Goal: Task Accomplishment & Management: Complete application form

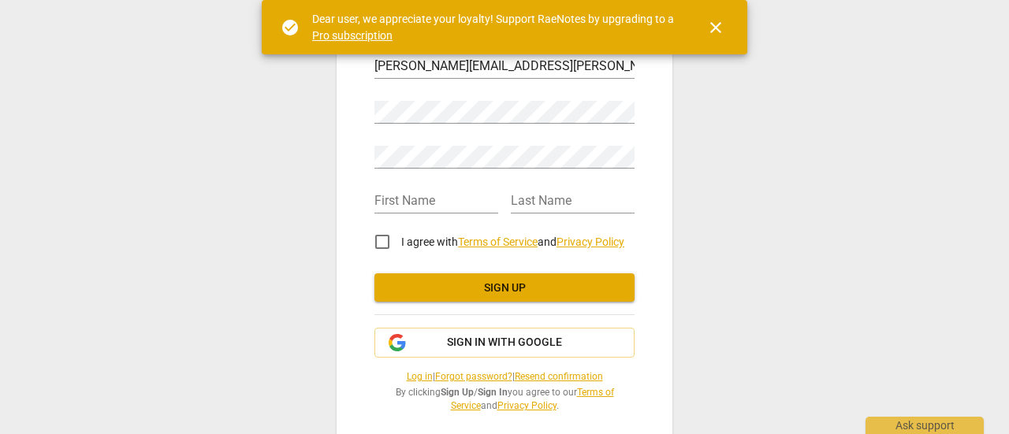
scroll to position [79, 0]
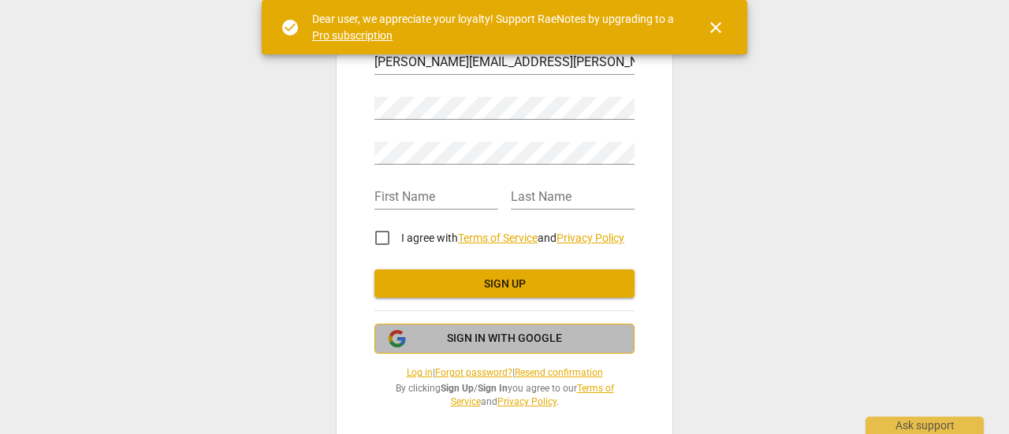
click at [487, 336] on span "Sign in with Google" at bounding box center [504, 339] width 115 height 16
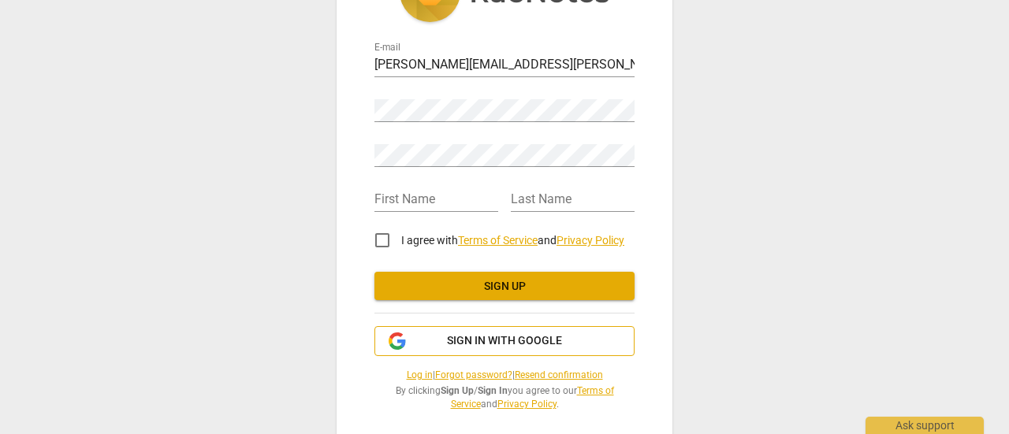
click at [482, 336] on span "Sign in with Google" at bounding box center [504, 341] width 115 height 16
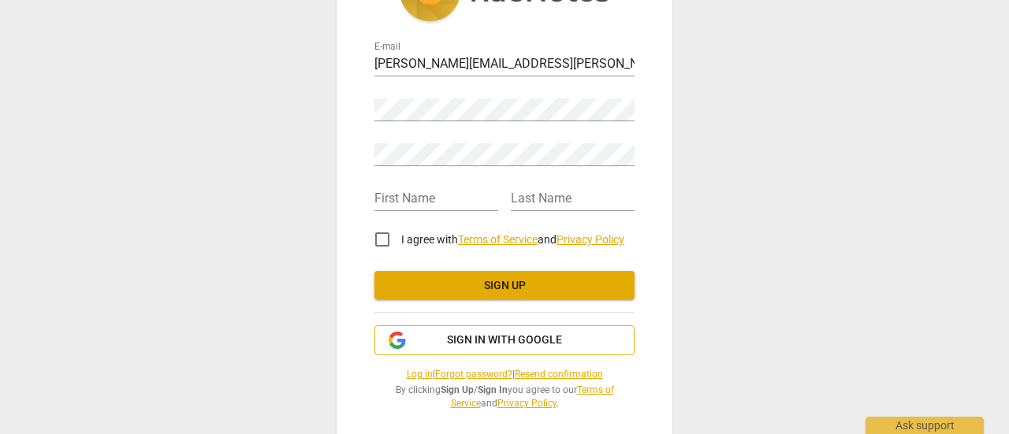
scroll to position [78, 0]
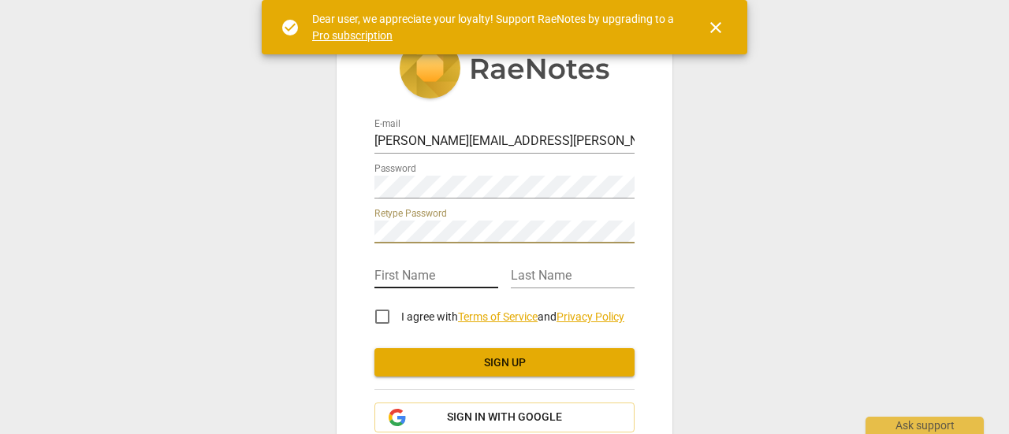
click at [414, 274] on input "text" at bounding box center [436, 277] width 124 height 23
type input "Alison"
click at [559, 263] on div "Last Name" at bounding box center [573, 270] width 124 height 35
click at [549, 273] on input "text" at bounding box center [573, 277] width 124 height 23
type input "Whitmire"
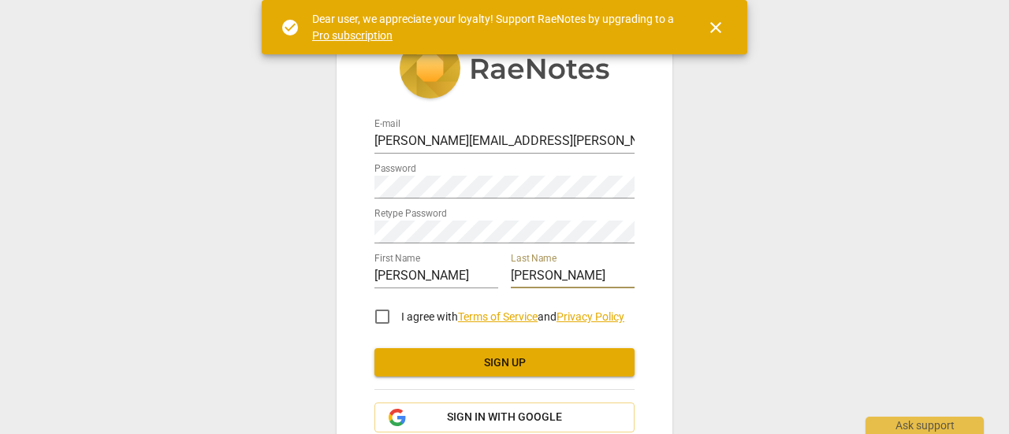
click at [381, 318] on input "I agree with Terms of Service and Privacy Policy" at bounding box center [382, 317] width 38 height 38
checkbox input "true"
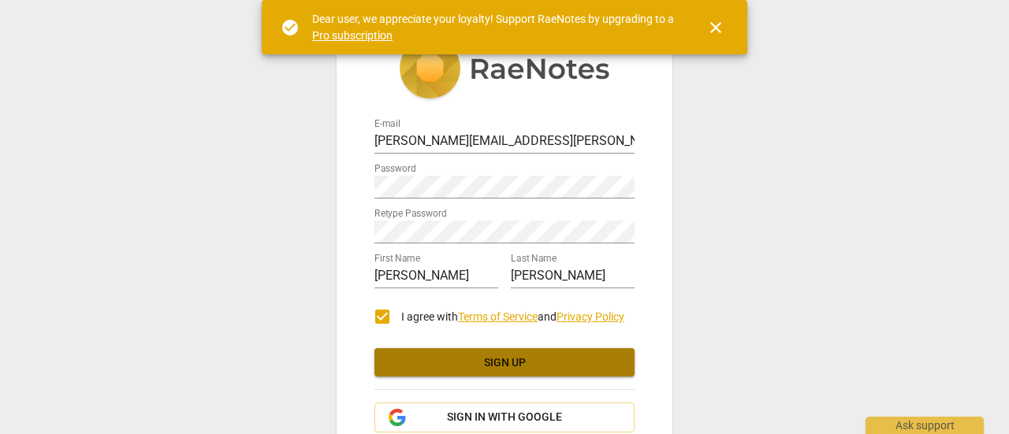
click at [498, 362] on span "Sign up" at bounding box center [504, 363] width 235 height 16
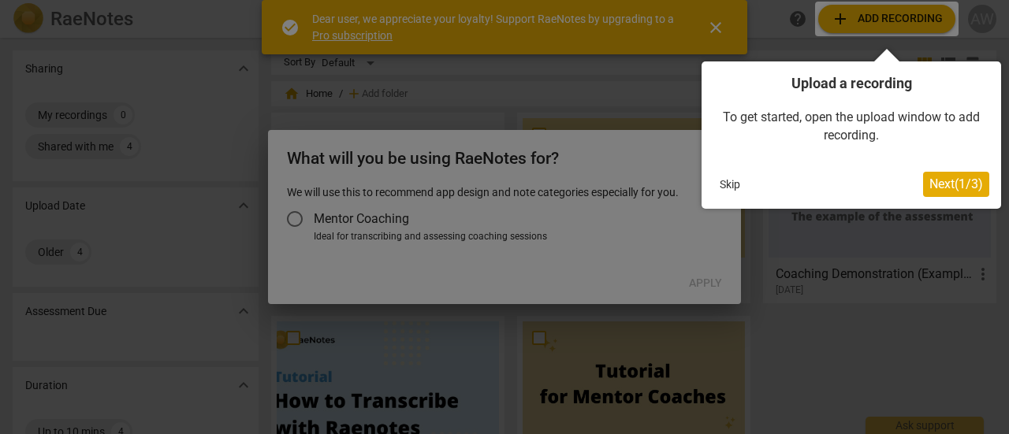
click at [294, 222] on div at bounding box center [504, 217] width 1009 height 434
click at [944, 177] on span "Next ( 1 / 3 )" at bounding box center [956, 184] width 54 height 15
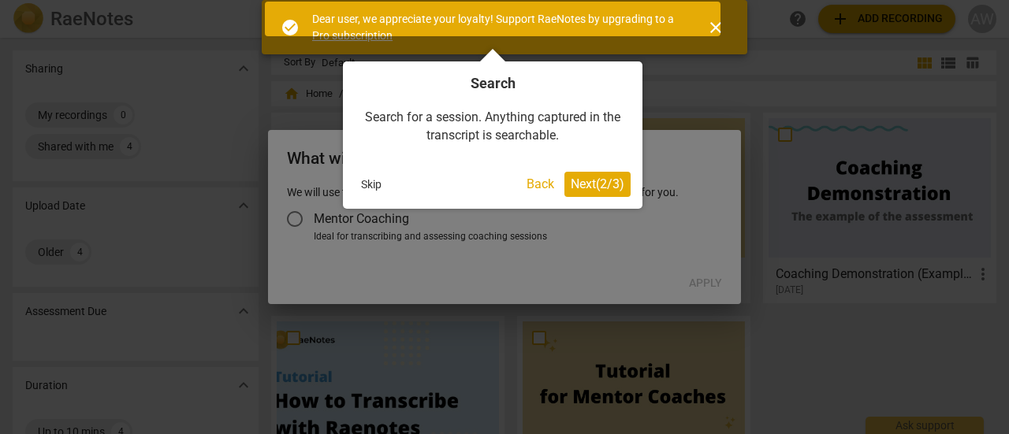
click at [597, 183] on span "Next ( 2 / 3 )" at bounding box center [598, 184] width 54 height 15
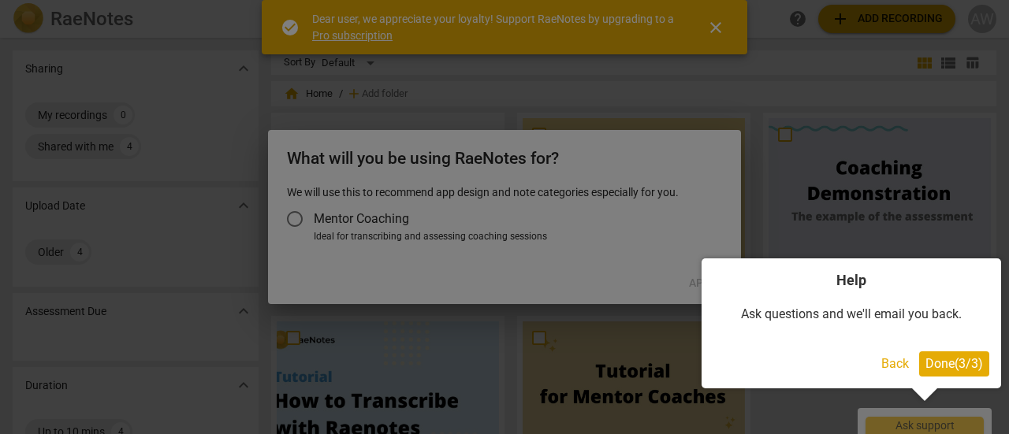
click at [955, 361] on span "Done ( 3 / 3 )" at bounding box center [954, 363] width 58 height 15
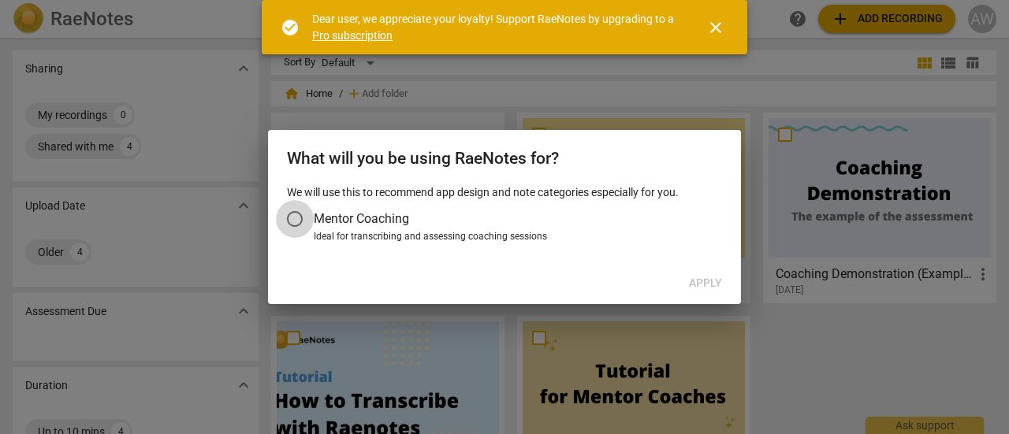
click at [296, 217] on input "Mentor Coaching" at bounding box center [295, 219] width 38 height 38
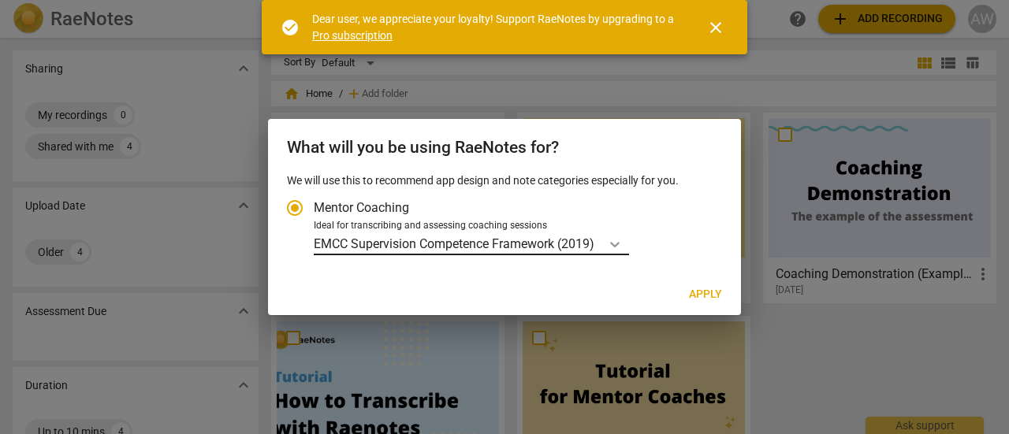
click at [619, 245] on icon "Account type" at bounding box center [614, 245] width 9 height 6
click at [0, 0] on input "Ideal for transcribing and assessing coaching sessions EMCC Supervision Compete…" at bounding box center [0, 0] width 0 height 0
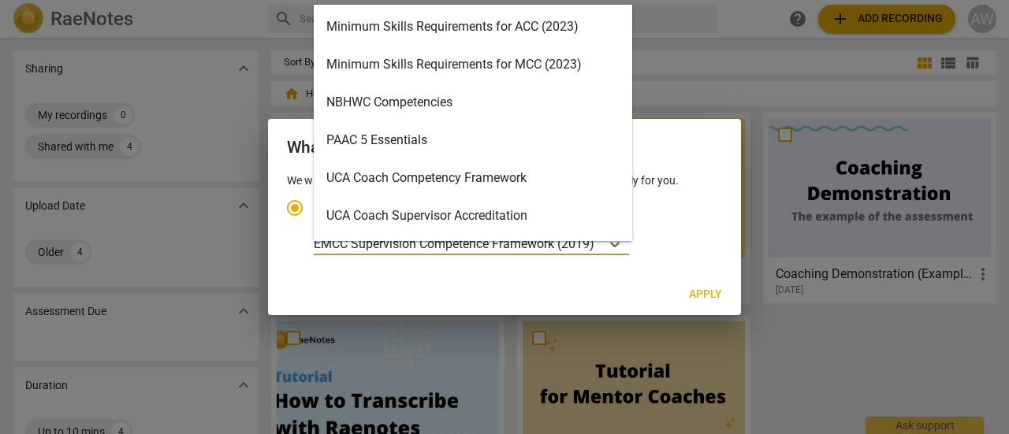
scroll to position [375, 0]
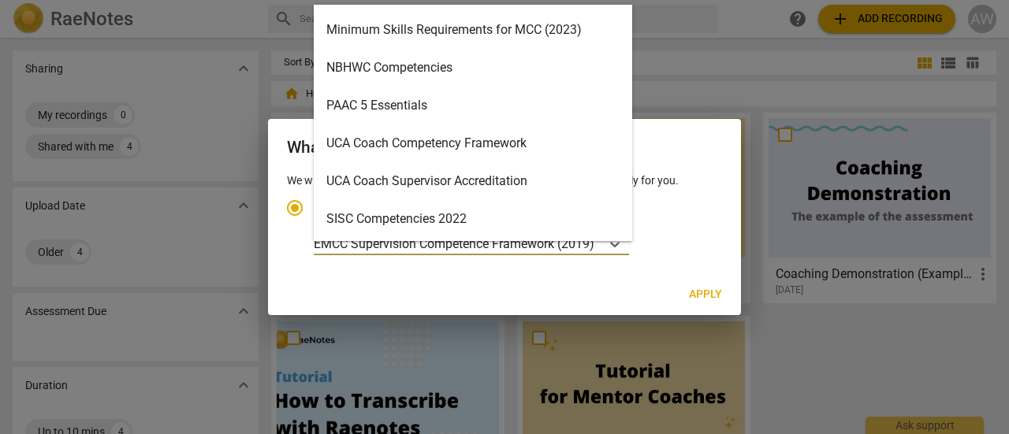
click at [469, 218] on div "SISC Competencies 2022" at bounding box center [473, 219] width 318 height 38
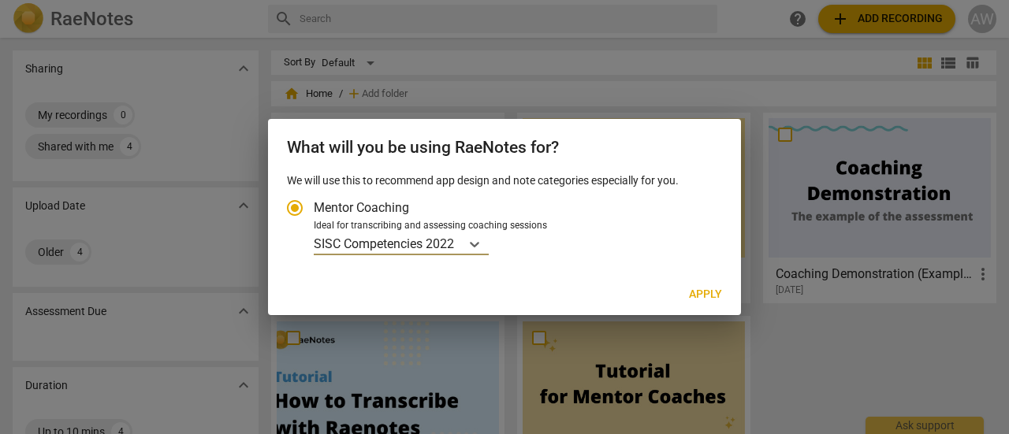
click at [705, 295] on span "Apply" at bounding box center [705, 295] width 33 height 16
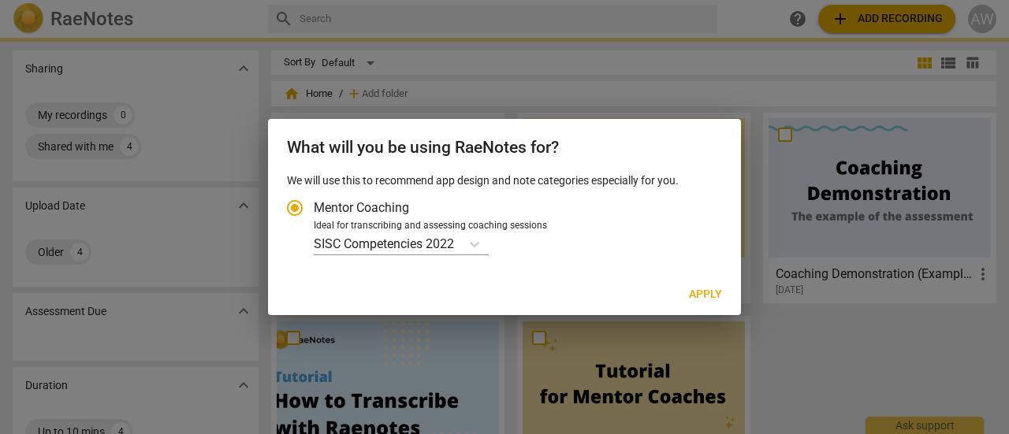
radio input "false"
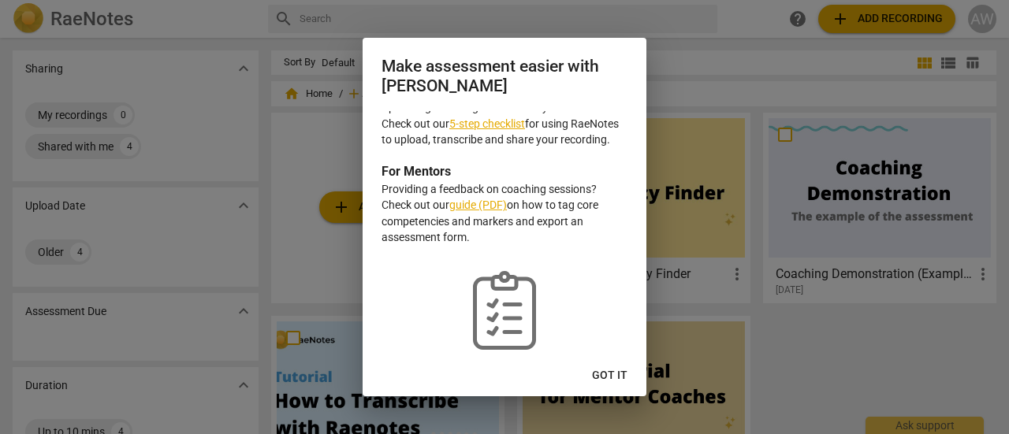
scroll to position [65, 0]
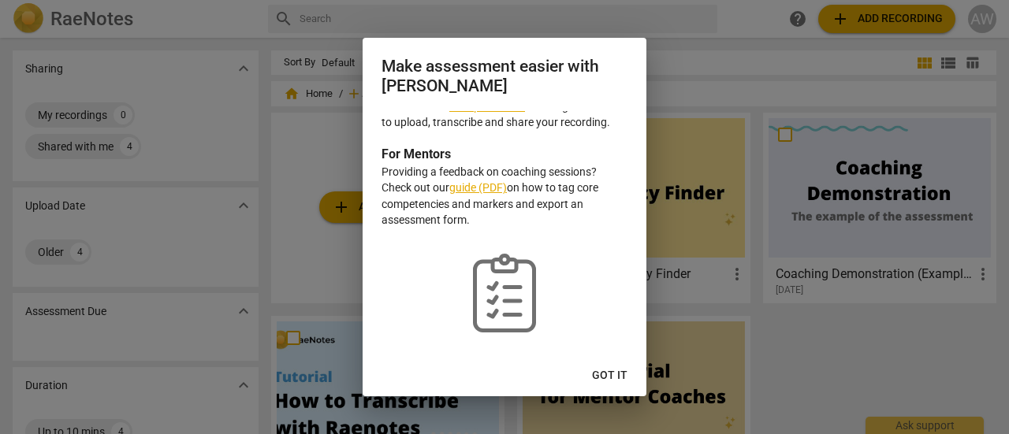
click at [621, 372] on span "Got it" at bounding box center [609, 376] width 35 height 16
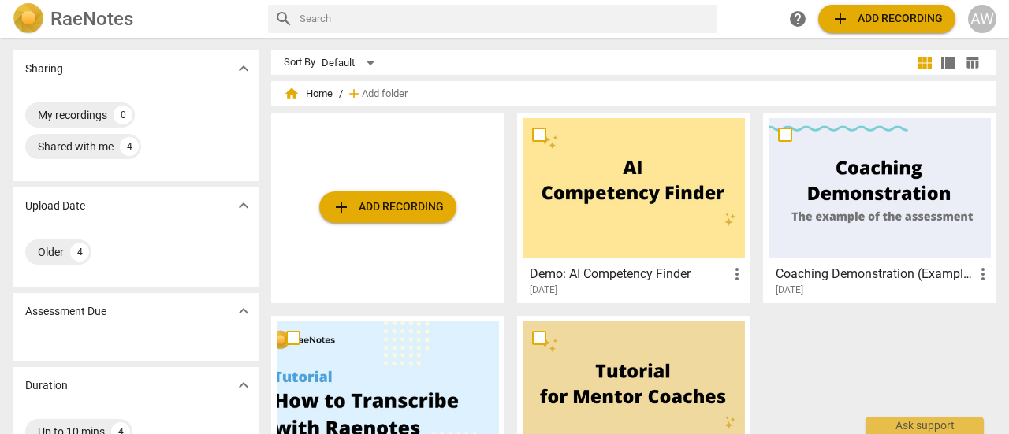
click at [69, 17] on h2 "RaeNotes" at bounding box center [91, 19] width 83 height 22
click at [984, 20] on div "AW" at bounding box center [982, 19] width 28 height 28
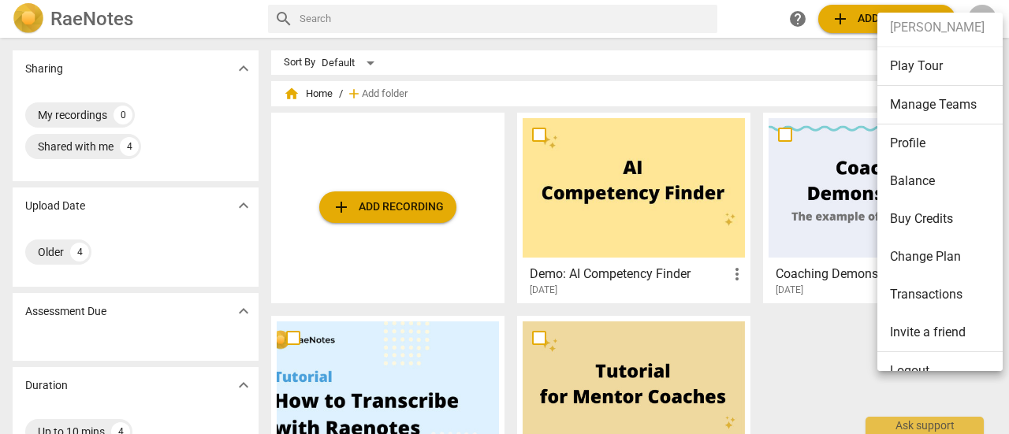
scroll to position [35, 0]
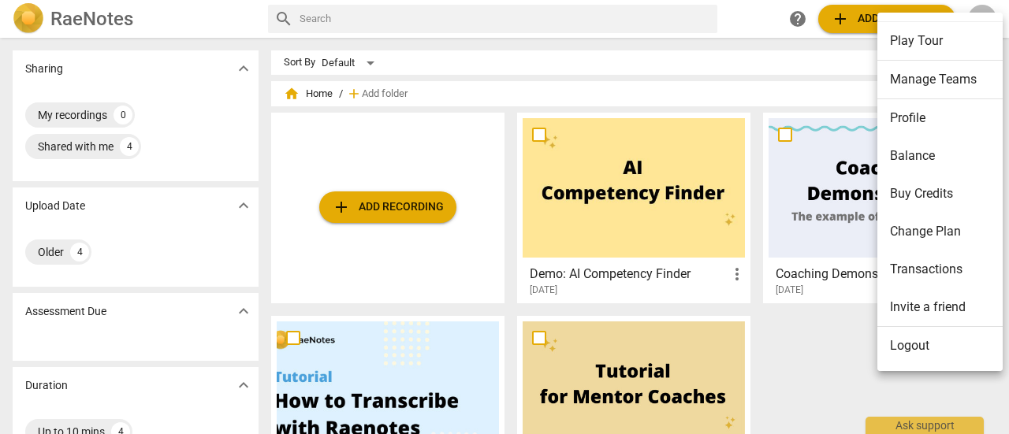
click at [396, 151] on div at bounding box center [504, 217] width 1009 height 434
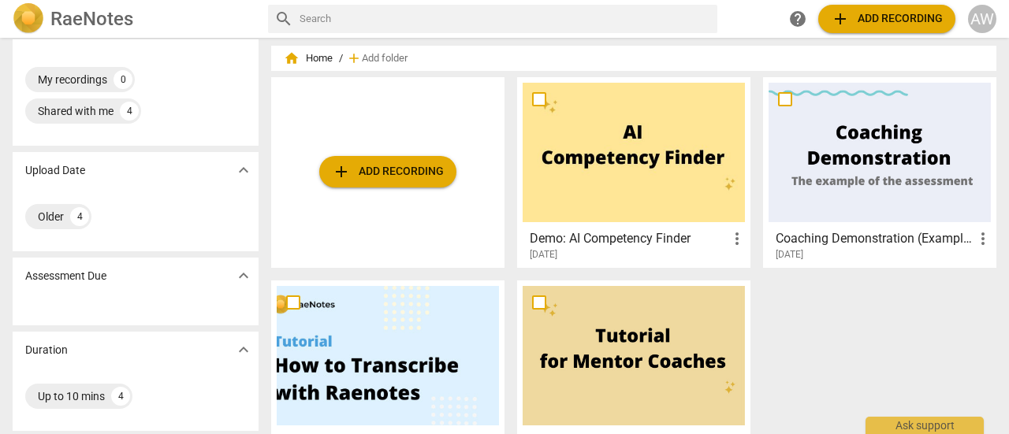
scroll to position [0, 0]
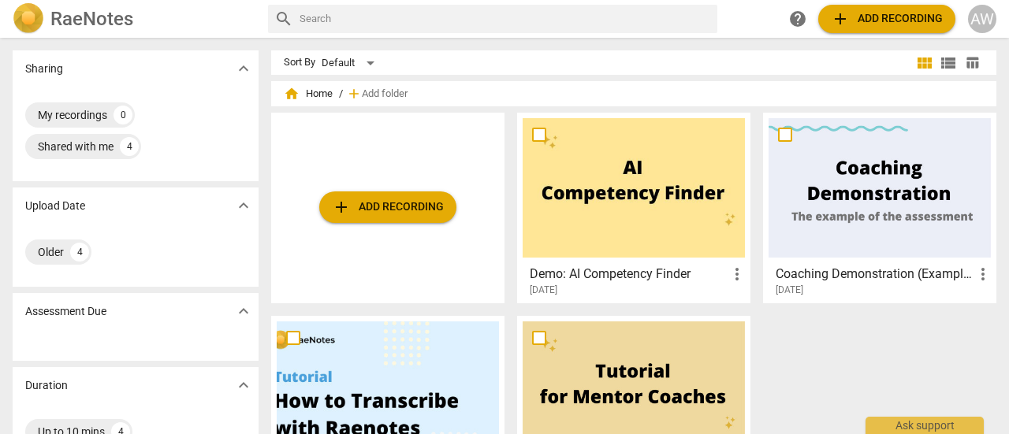
click at [52, 9] on h2 "RaeNotes" at bounding box center [91, 19] width 83 height 22
click at [940, 61] on span "view_list" at bounding box center [948, 63] width 19 height 19
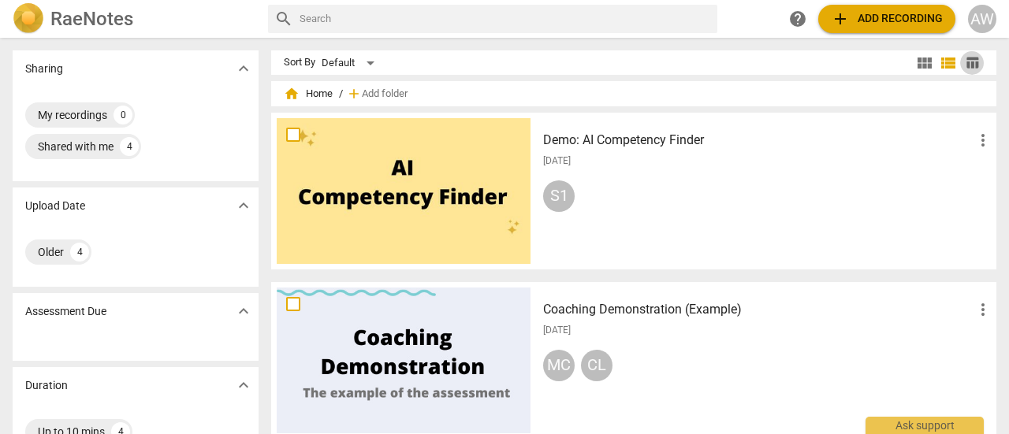
click at [968, 64] on span "table_chart" at bounding box center [972, 62] width 15 height 15
